Goal: Find specific page/section: Find specific page/section

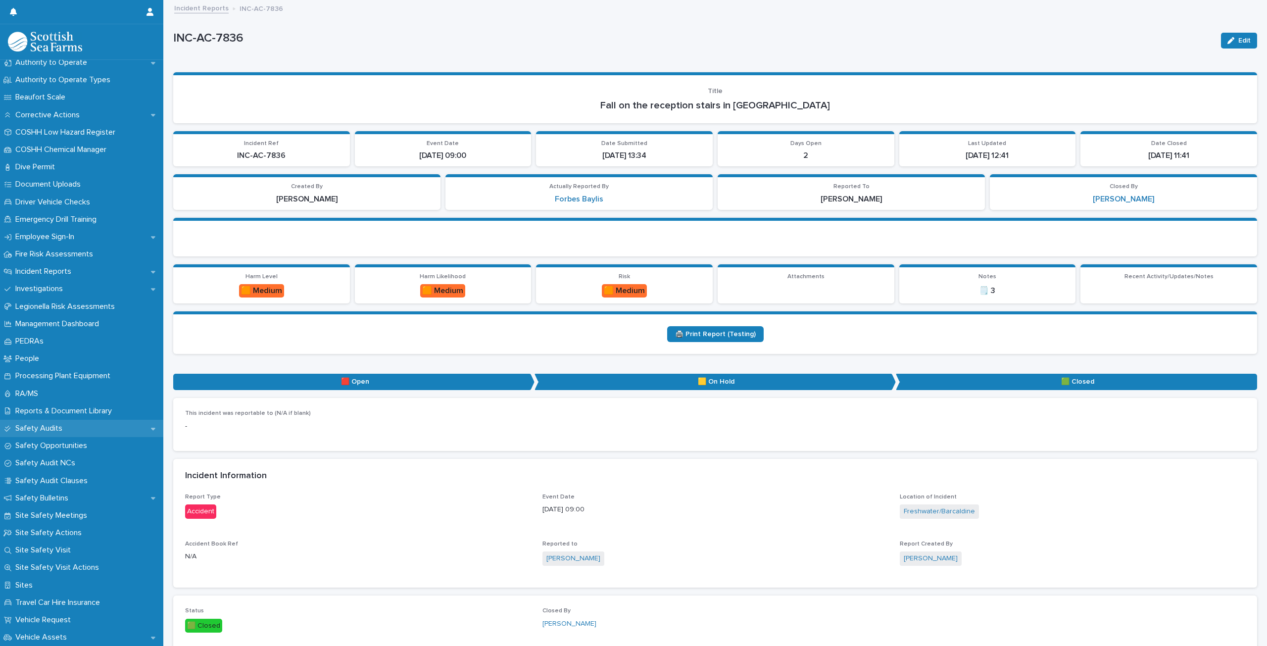
scroll to position [149, 0]
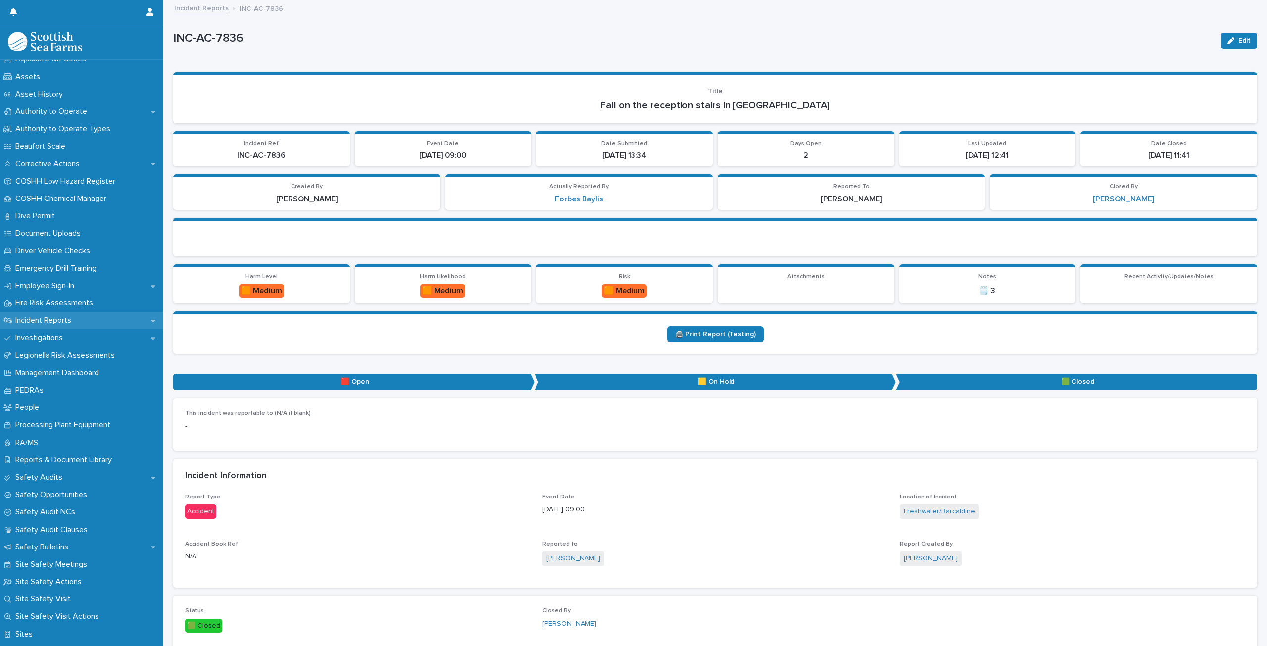
click at [56, 317] on p "Incident Reports" at bounding box center [45, 320] width 68 height 9
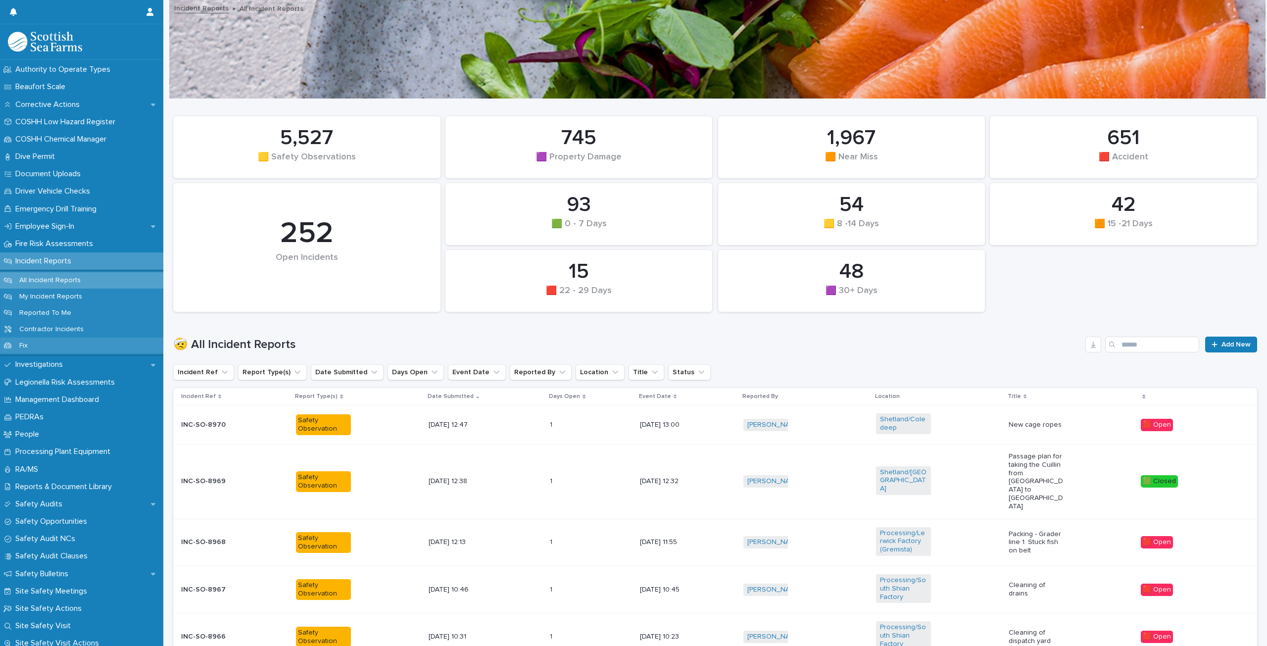
scroll to position [248, 0]
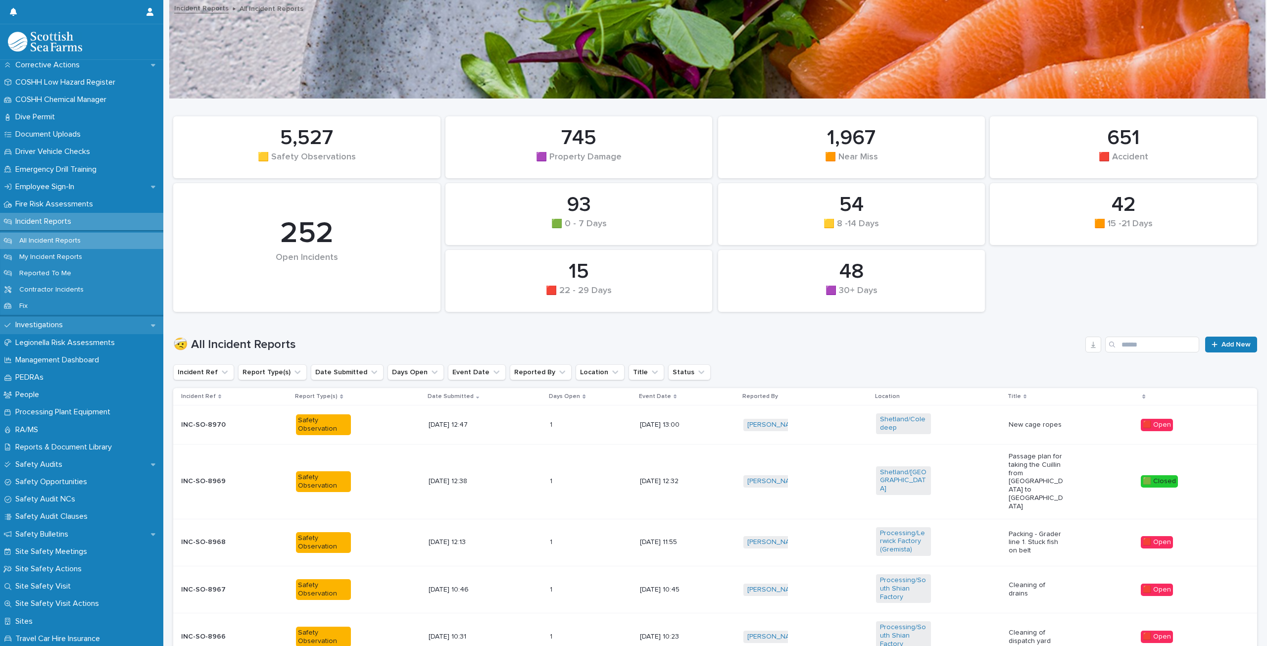
click at [55, 323] on p "Investigations" at bounding box center [40, 324] width 59 height 9
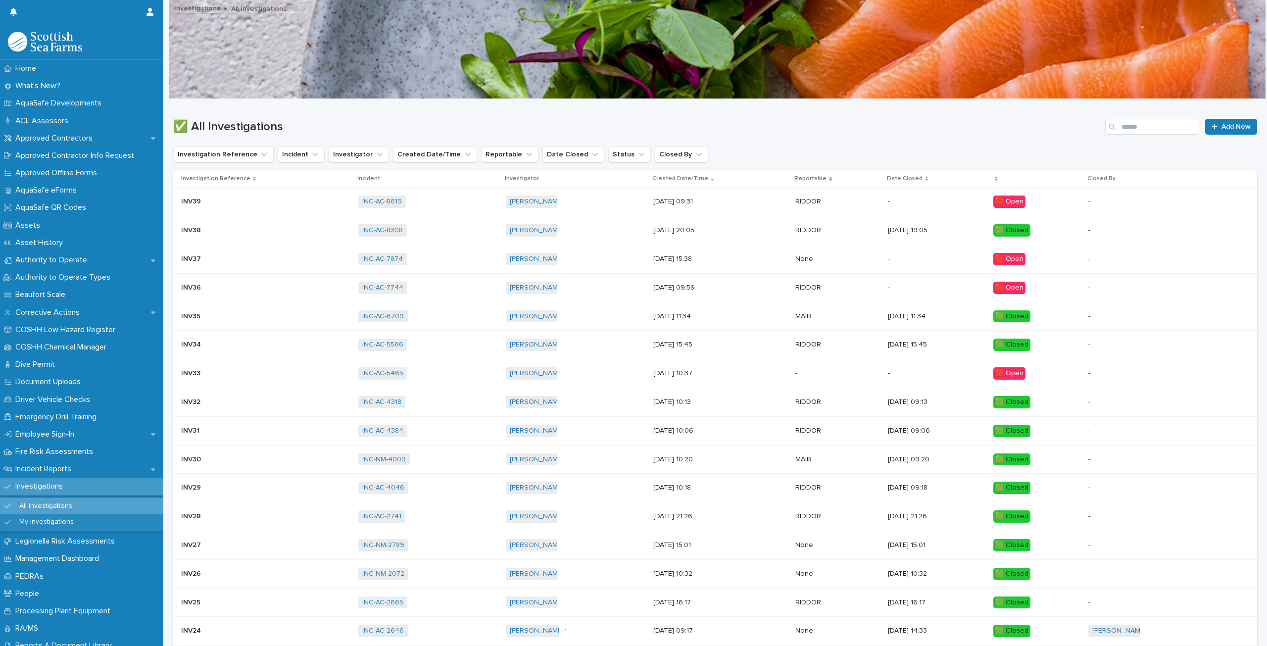
click at [194, 199] on p "INV39" at bounding box center [192, 201] width 22 height 10
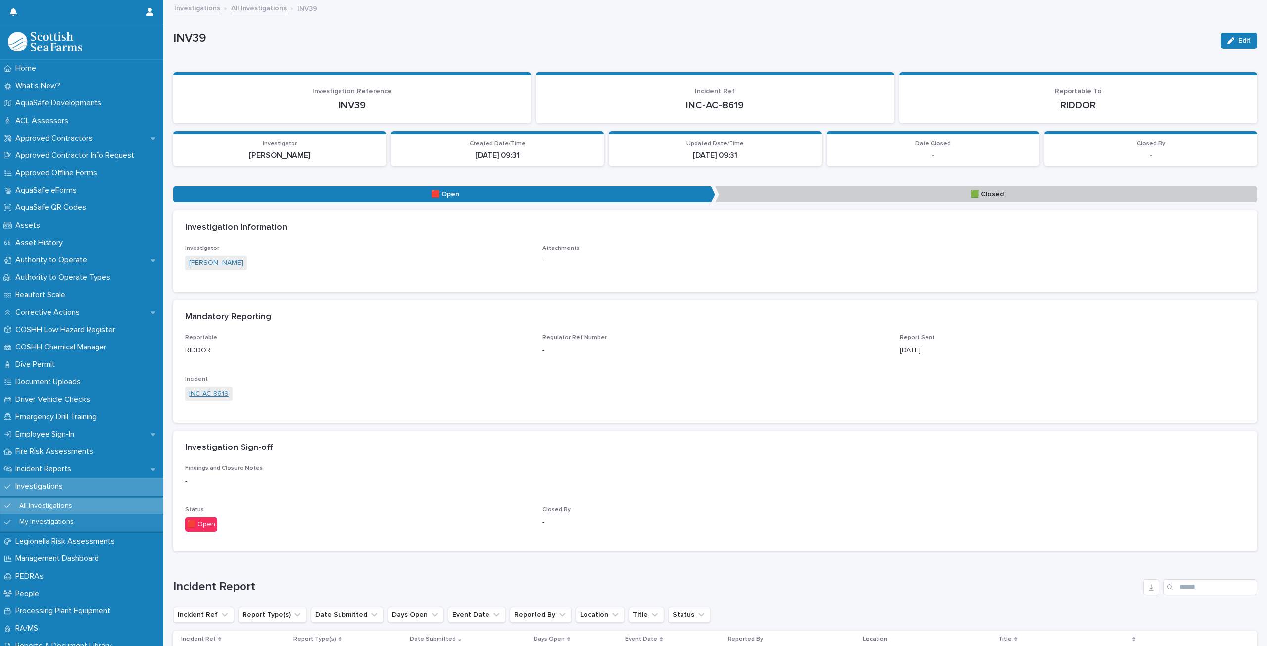
click at [214, 389] on link "INC-AC-8619" at bounding box center [209, 394] width 40 height 10
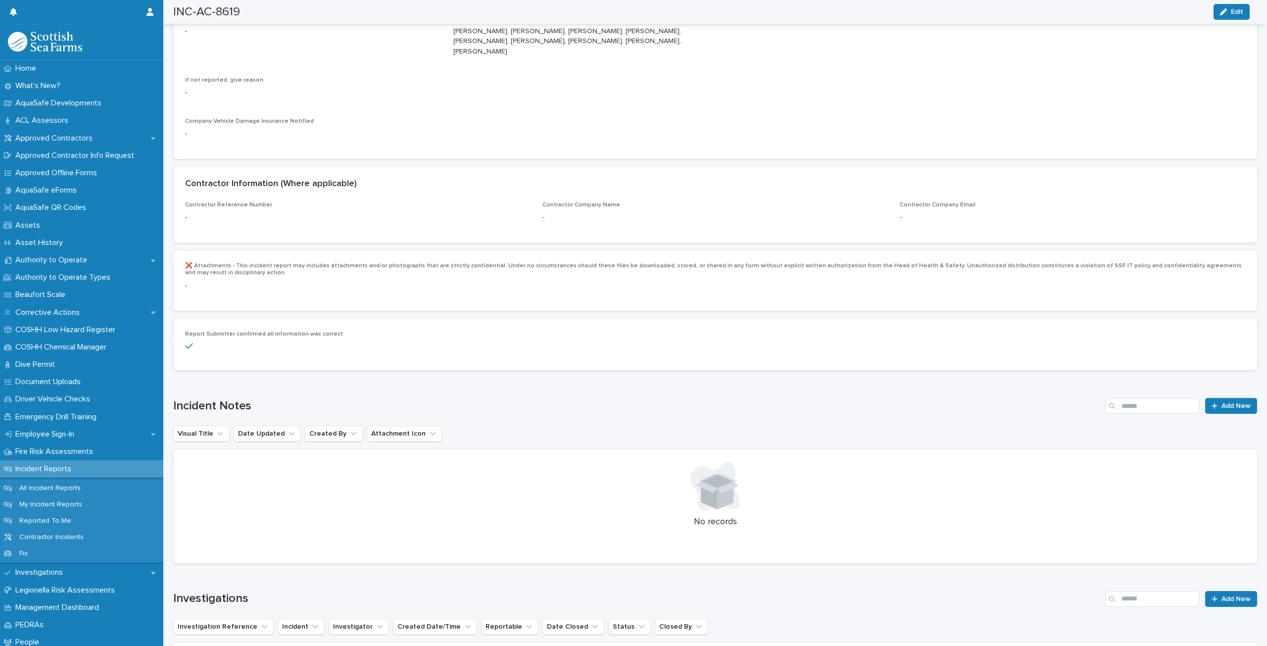
scroll to position [2104, 0]
